Goal: Find specific page/section: Find specific page/section

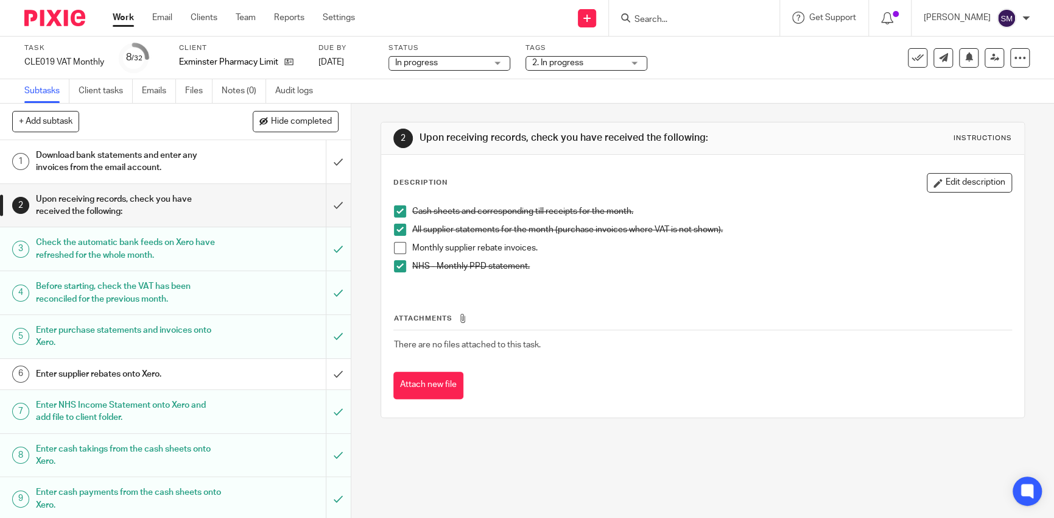
scroll to position [856, 0]
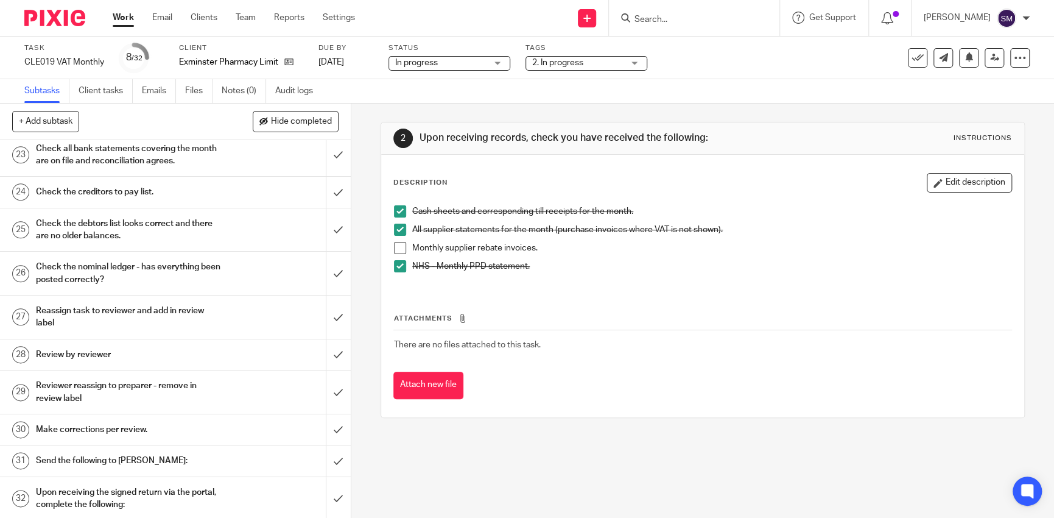
click at [677, 26] on div at bounding box center [694, 18] width 171 height 36
click at [673, 25] on form at bounding box center [699, 17] width 130 height 15
click at [662, 28] on div at bounding box center [694, 18] width 171 height 36
click at [654, 13] on form at bounding box center [699, 17] width 130 height 15
click at [651, 18] on input "Search" at bounding box center [689, 20] width 110 height 11
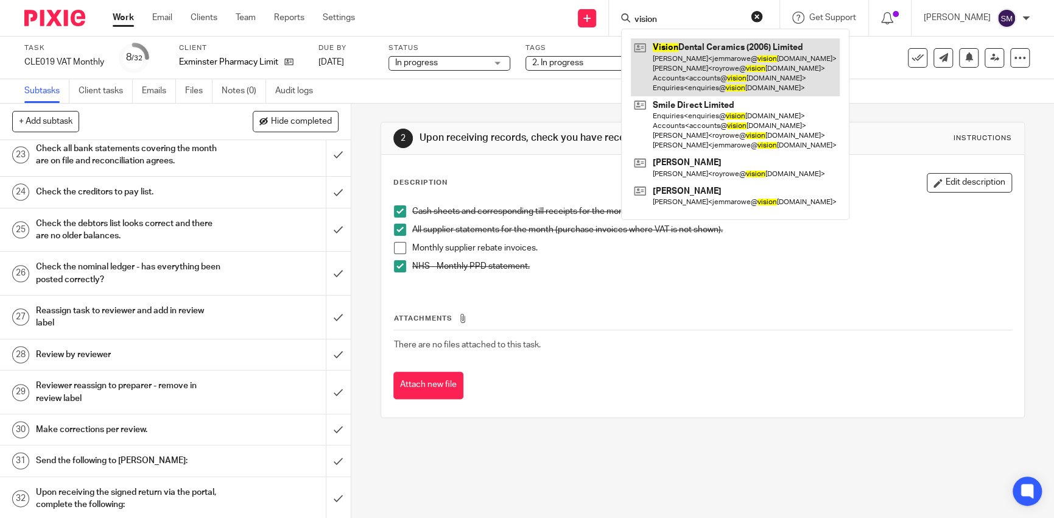
type input "vision"
click at [680, 72] on link at bounding box center [735, 67] width 209 height 58
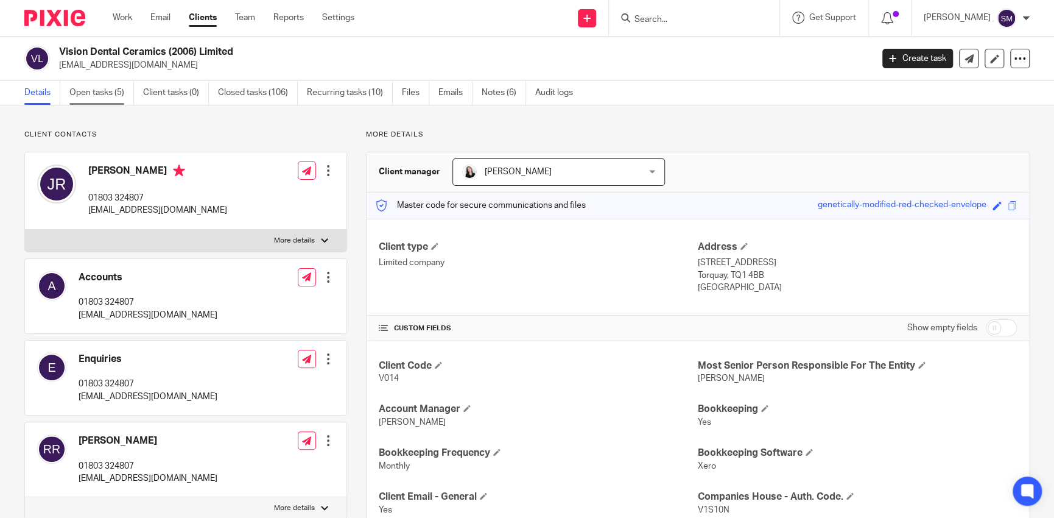
click at [121, 94] on link "Open tasks (5)" at bounding box center [101, 93] width 65 height 24
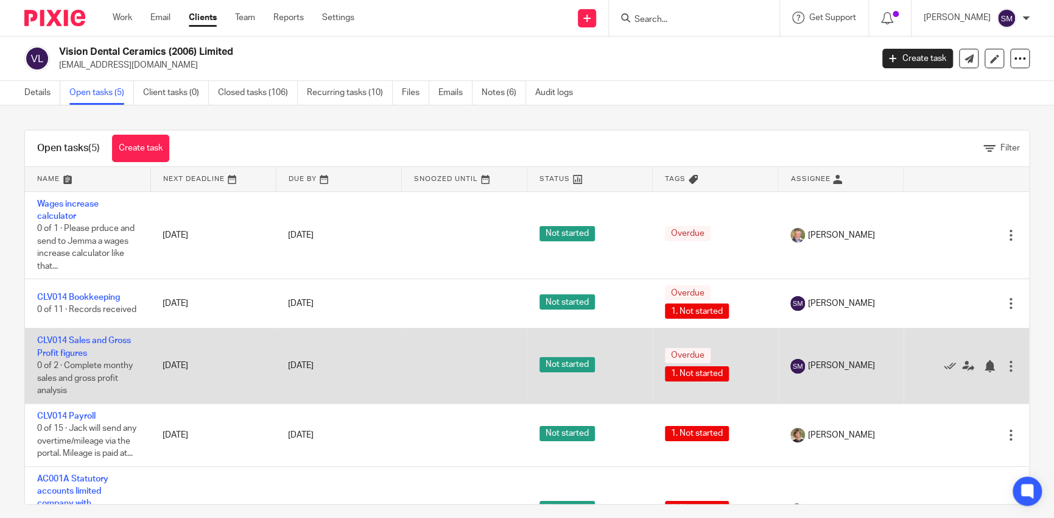
scroll to position [62, 0]
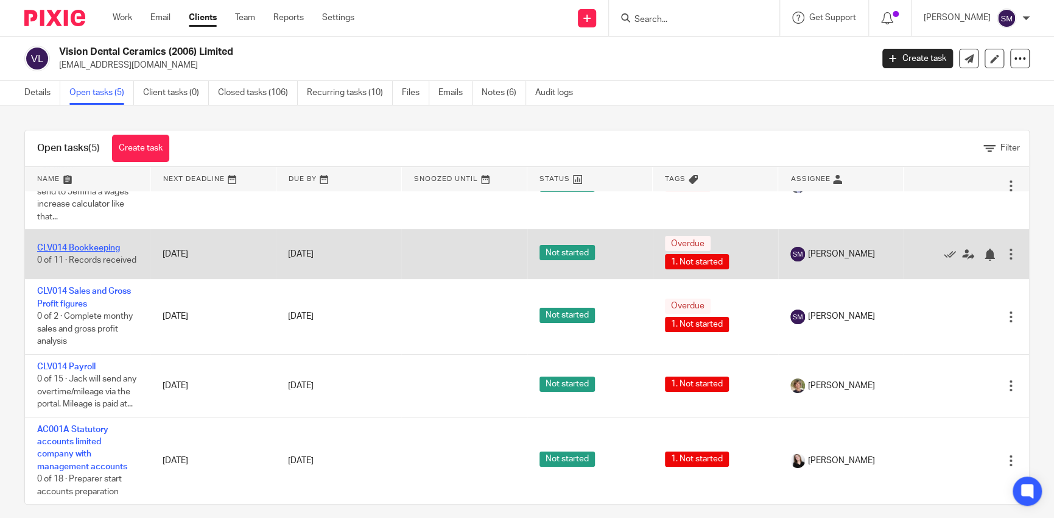
click at [99, 244] on link "CLV014 Bookkeeping" at bounding box center [78, 248] width 83 height 9
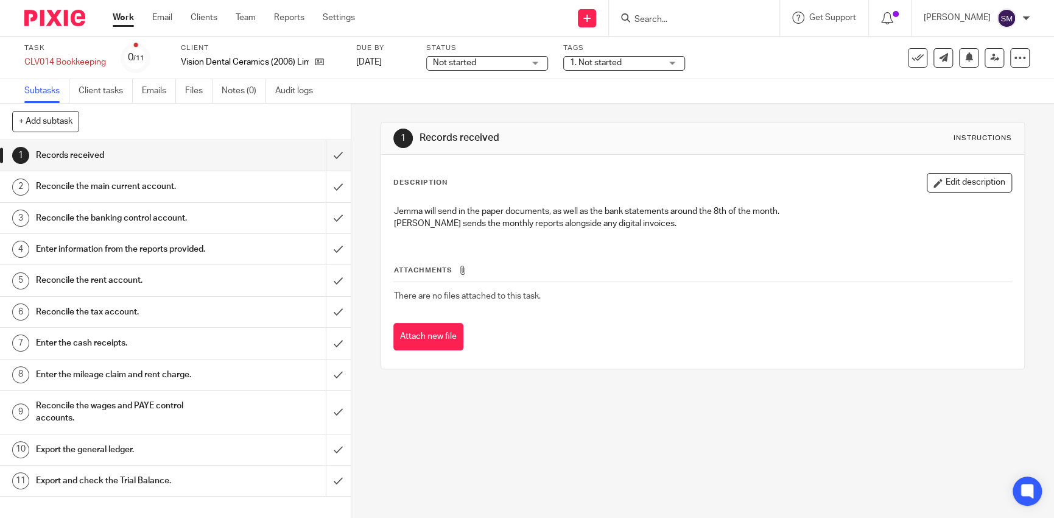
click at [233, 194] on div "Reconcile the main current account." at bounding box center [175, 186] width 278 height 18
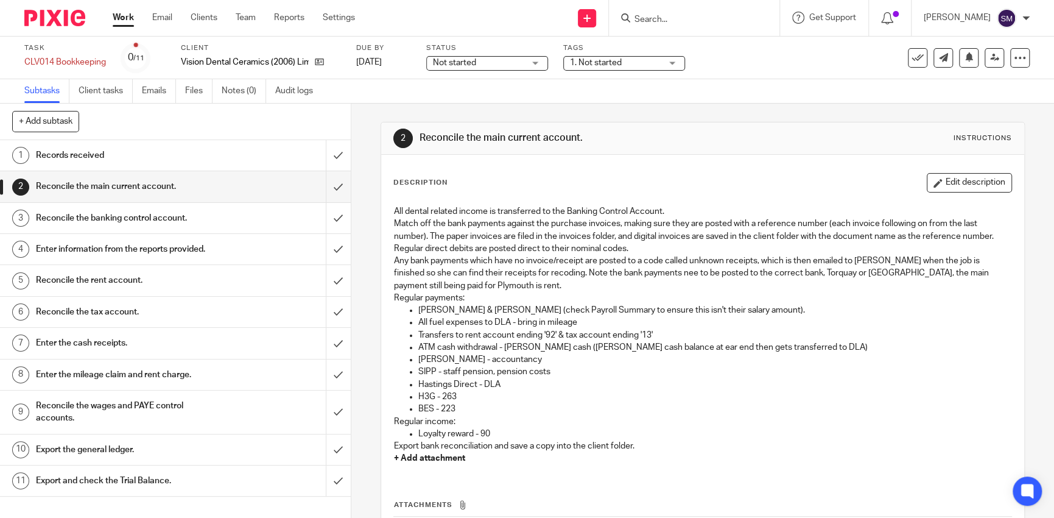
scroll to position [61, 0]
